Goal: Task Accomplishment & Management: Use online tool/utility

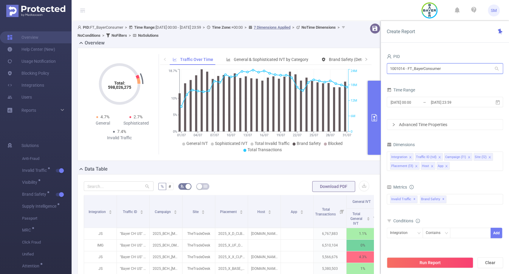
drag, startPoint x: 474, startPoint y: 68, endPoint x: 374, endPoint y: 60, distance: 100.6
click at [374, 60] on section "PID: FT_BayerConsumer > Time Range: [DATE] 00:00 - [DATE] 23:59 > Time Zone: +0…" at bounding box center [291, 218] width 438 height 394
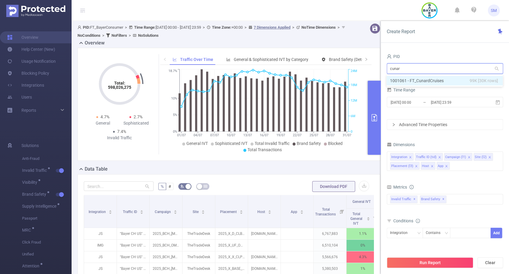
type input "cunard"
click at [397, 78] on li "1001061 - FT_CunardCruises 99K [30K rows]" at bounding box center [445, 81] width 116 height 10
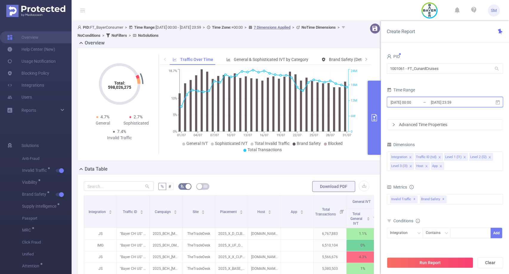
click at [499, 102] on icon at bounding box center [498, 102] width 4 height 4
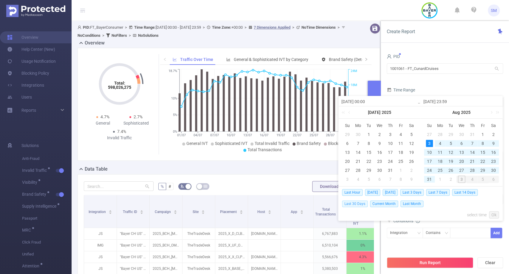
click at [351, 202] on span "Last 30 Days" at bounding box center [355, 203] width 26 height 7
type input "[DATE] 00:00"
type input "[DATE] 23:59"
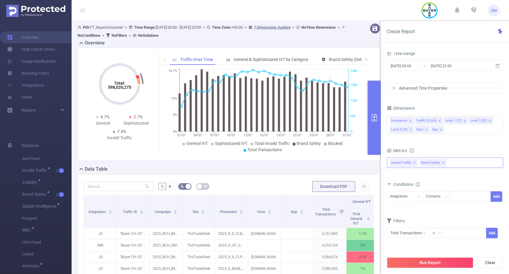
click at [440, 161] on span "Brand Safety ✕" at bounding box center [433, 163] width 27 height 8
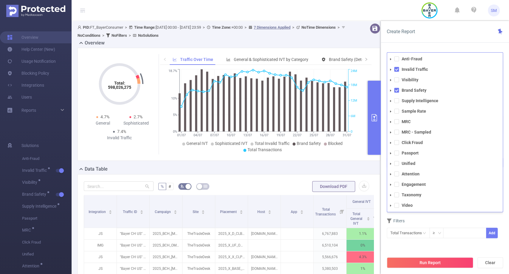
click at [394, 89] on span at bounding box center [390, 90] width 7 height 7
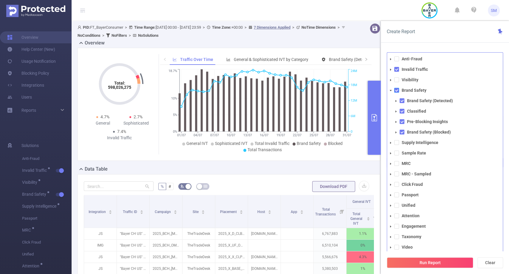
click at [397, 91] on span at bounding box center [396, 90] width 5 height 5
click at [443, 37] on div "Create Report" at bounding box center [445, 32] width 128 height 22
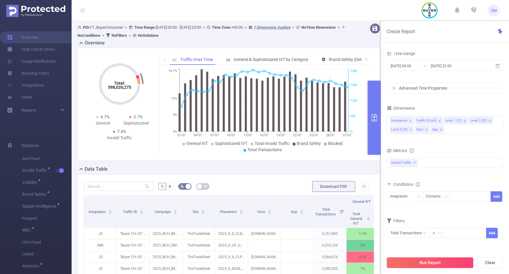
click at [428, 263] on button "Run Report" at bounding box center [430, 262] width 87 height 11
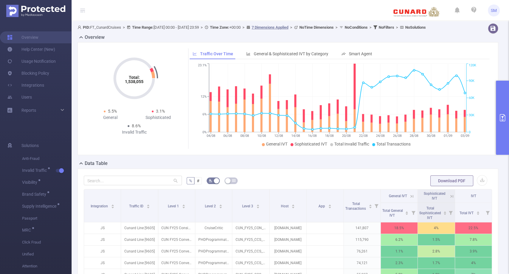
click at [502, 108] on button "primary" at bounding box center [502, 118] width 13 height 74
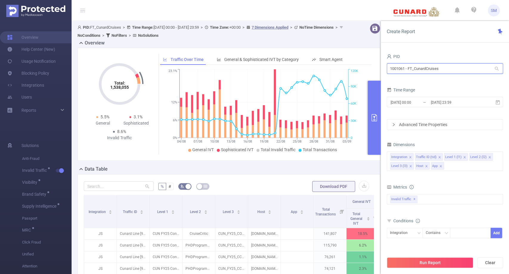
drag, startPoint x: 446, startPoint y: 67, endPoint x: 379, endPoint y: 69, distance: 67.1
click at [379, 69] on section "PID: FT_CunardCruises > Time Range: [DATE] 00:00 - [DATE] 23:59 > Time Zone: +0…" at bounding box center [291, 209] width 438 height 376
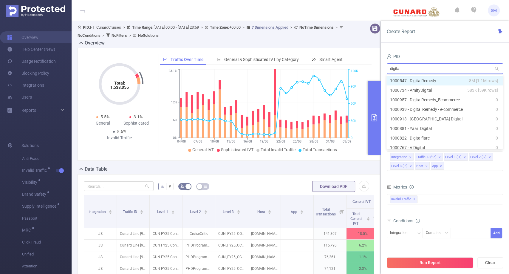
type input "digital"
click at [396, 79] on li "1000547 - DigitalRemedy 8M [1.1M rows]" at bounding box center [445, 81] width 116 height 10
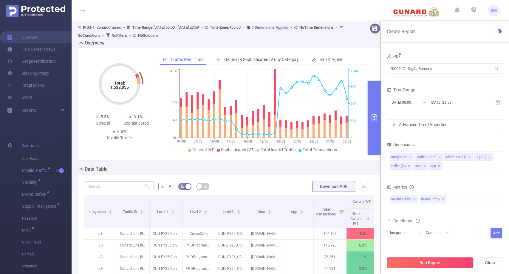
click at [427, 266] on button "Run Report" at bounding box center [430, 262] width 87 height 11
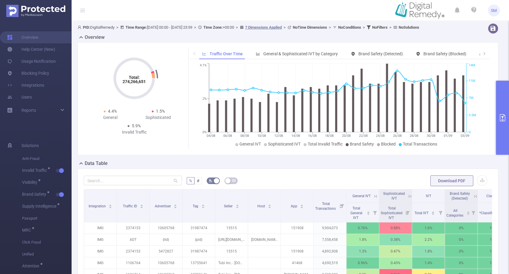
click at [504, 115] on icon "primary" at bounding box center [502, 117] width 7 height 7
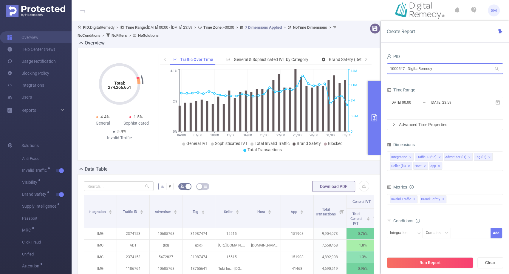
drag, startPoint x: 441, startPoint y: 69, endPoint x: 380, endPoint y: 61, distance: 61.6
click at [380, 61] on section "PID: DigitalRemedy > Time Range: [DATE] 00:00 - [DATE] 23:59 > Time Zone: +00:0…" at bounding box center [291, 218] width 438 height 394
type input "trav"
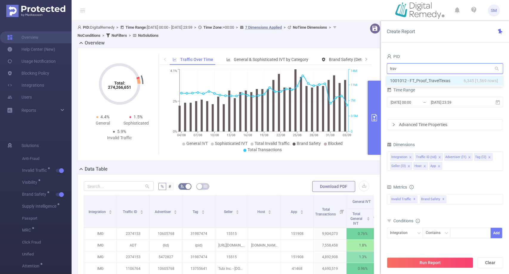
click at [403, 80] on li "1001012 - FT_Proof_TravelTexas 6,345 [1,569 rows]" at bounding box center [445, 81] width 116 height 10
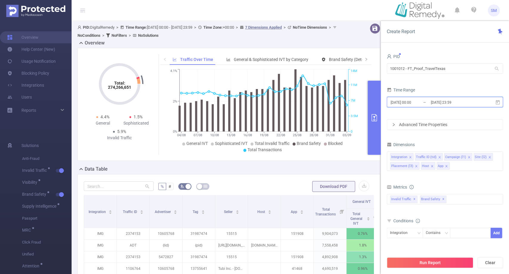
click at [497, 102] on icon at bounding box center [498, 102] width 4 height 4
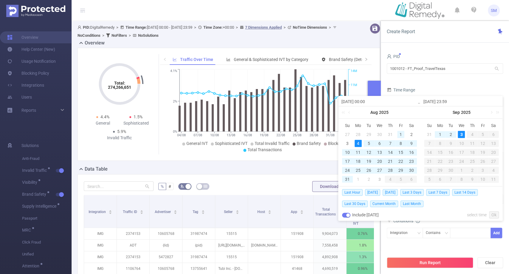
click at [400, 134] on div "1" at bounding box center [400, 134] width 7 height 7
click at [348, 177] on div "31" at bounding box center [347, 178] width 7 height 7
type input "[DATE] 00:00"
type input "[DATE] 23:59"
type input "[DATE] 00:00"
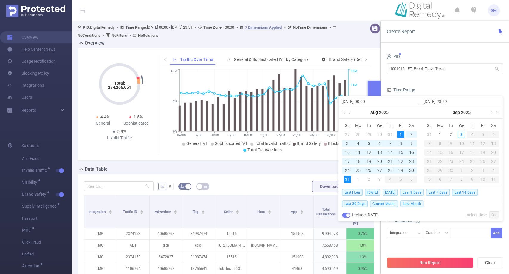
type input "[DATE] 23:59"
click at [492, 214] on link "Ok" at bounding box center [494, 214] width 10 height 7
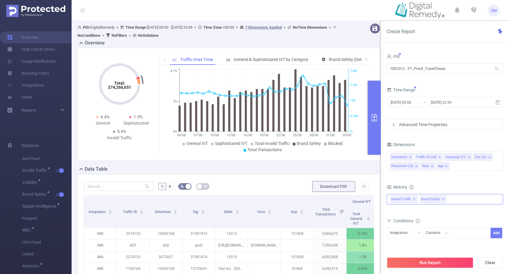
click at [442, 199] on span "✕" at bounding box center [443, 198] width 2 height 7
click at [414, 198] on span "✕" at bounding box center [415, 198] width 2 height 7
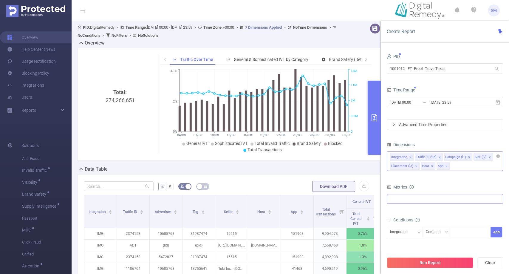
click at [445, 163] on span at bounding box center [446, 166] width 3 height 7
click at [431, 165] on icon "icon: close" at bounding box center [432, 165] width 3 height 3
click at [415, 164] on icon "icon: close" at bounding box center [416, 165] width 3 height 3
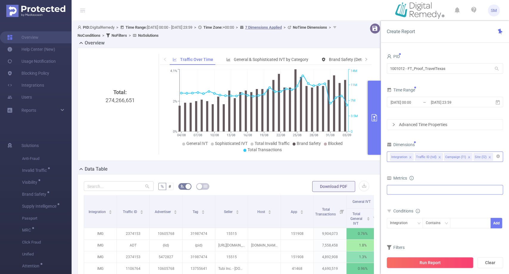
click at [420, 263] on button "Run Report" at bounding box center [430, 262] width 87 height 11
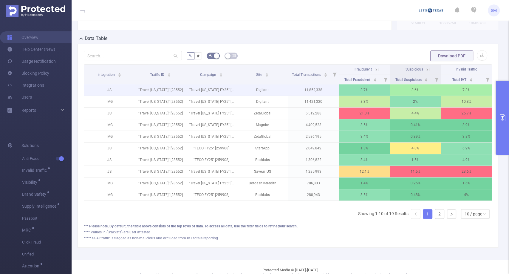
scroll to position [128, 0]
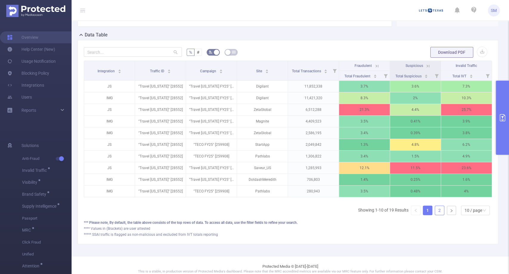
click at [437, 215] on link "2" at bounding box center [439, 210] width 9 height 9
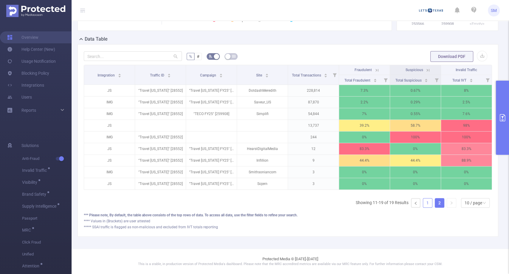
click at [426, 207] on link "1" at bounding box center [427, 202] width 9 height 9
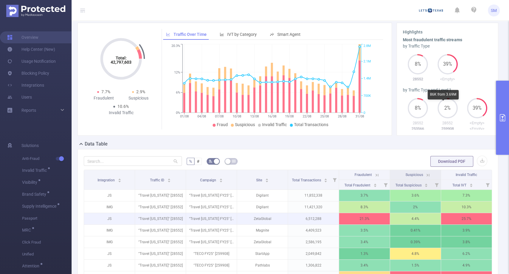
scroll to position [0, 0]
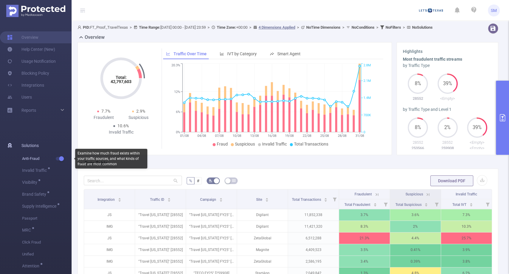
click at [62, 158] on button "button" at bounding box center [60, 159] width 8 height 4
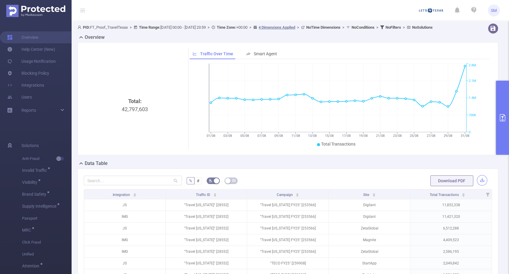
click at [477, 185] on button "button" at bounding box center [482, 180] width 10 height 10
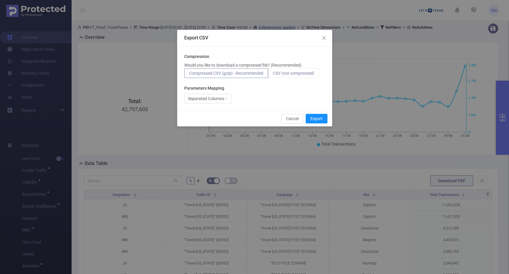
click at [292, 74] on span "CSV (not compressed)" at bounding box center [293, 73] width 41 height 5
click at [273, 75] on input "CSV (not compressed)" at bounding box center [273, 75] width 0 height 0
click at [225, 96] on div "Separated Columns" at bounding box center [207, 99] width 47 height 10
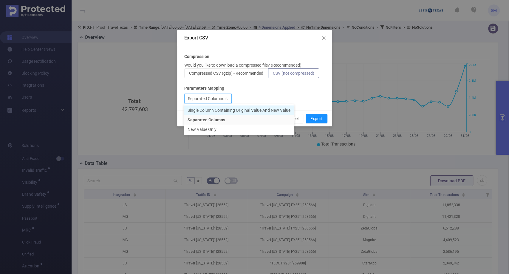
click at [221, 109] on li "Single Column Containing Original Value And New Value" at bounding box center [239, 110] width 110 height 10
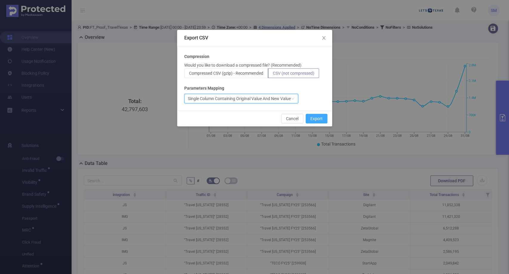
click at [321, 119] on button "Export" at bounding box center [317, 119] width 22 height 10
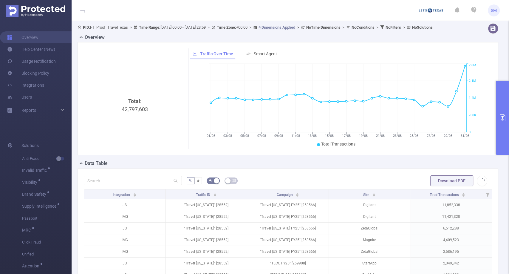
click at [501, 114] on icon "primary" at bounding box center [502, 117] width 5 height 7
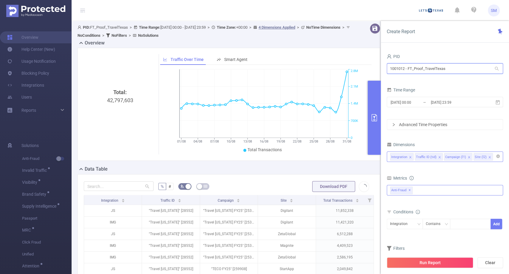
drag, startPoint x: 405, startPoint y: 68, endPoint x: 389, endPoint y: 68, distance: 16.4
click at [389, 68] on input "1001012 - FT_Proof_TravelTexas" at bounding box center [445, 68] width 116 height 10
drag, startPoint x: 135, startPoint y: 99, endPoint x: 107, endPoint y: 99, distance: 27.7
click at [107, 99] on div "Total: 42,797,603" at bounding box center [120, 138] width 68 height 100
copy div "42,797,603"
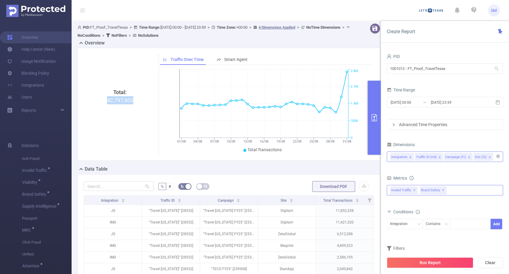
click at [118, 102] on div "Total: 42,797,603" at bounding box center [120, 138] width 68 height 100
